Goal: Task Accomplishment & Management: Manage account settings

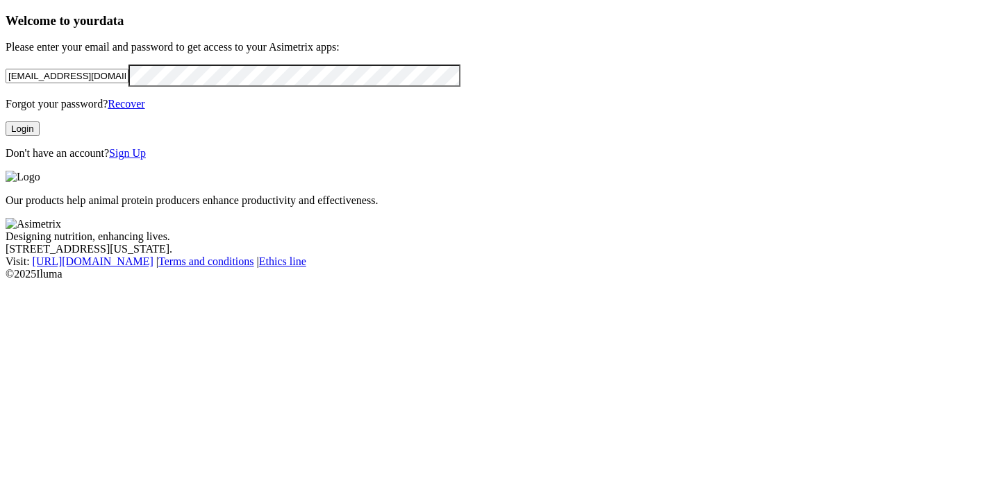
click at [9, 109] on div "Welcome to your data Please enter your email and password to get access to your…" at bounding box center [495, 86] width 978 height 147
drag, startPoint x: 245, startPoint y: 110, endPoint x: -5, endPoint y: 119, distance: 250.2
click at [0, 119] on html "Welcome to your data Please enter your email and password to get access to your…" at bounding box center [494, 143] width 989 height 286
type input "[EMAIL_ADDRESS][DOMAIN_NAME]"
drag, startPoint x: 228, startPoint y: 105, endPoint x: 52, endPoint y: 90, distance: 176.3
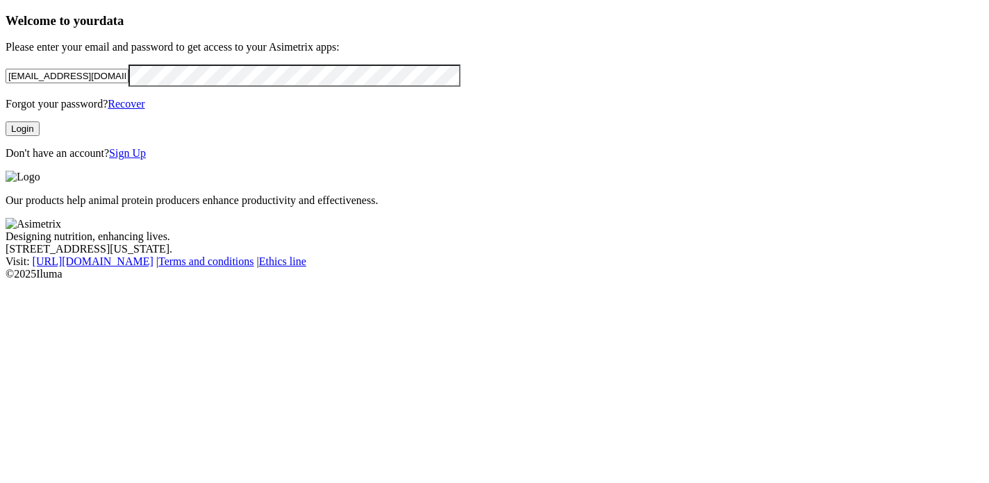
click at [52, 87] on div "[EMAIL_ADDRESS][DOMAIN_NAME]" at bounding box center [495, 76] width 978 height 22
paste input "[EMAIL_ADDRESS][PERSON_NAME][DOMAIN_NAME]"
type input "[EMAIL_ADDRESS][PERSON_NAME][DOMAIN_NAME]"
click at [40, 136] on button "Login" at bounding box center [23, 129] width 34 height 15
